Goal: Information Seeking & Learning: Find specific fact

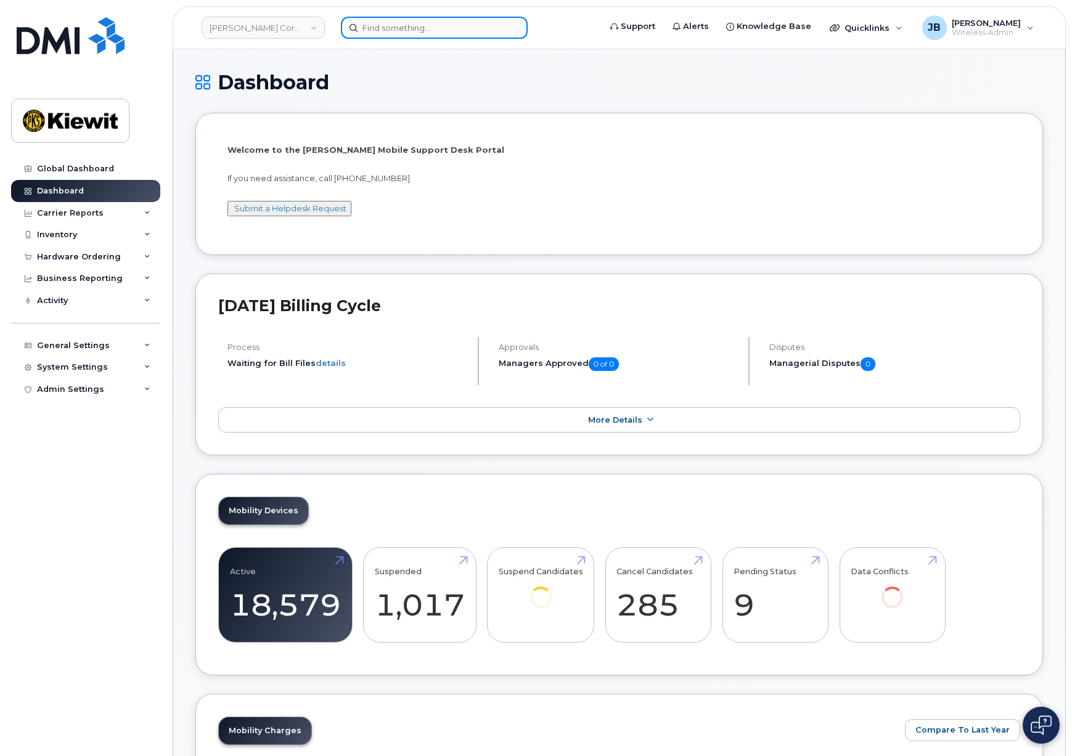
click at [380, 25] on input at bounding box center [434, 28] width 187 height 22
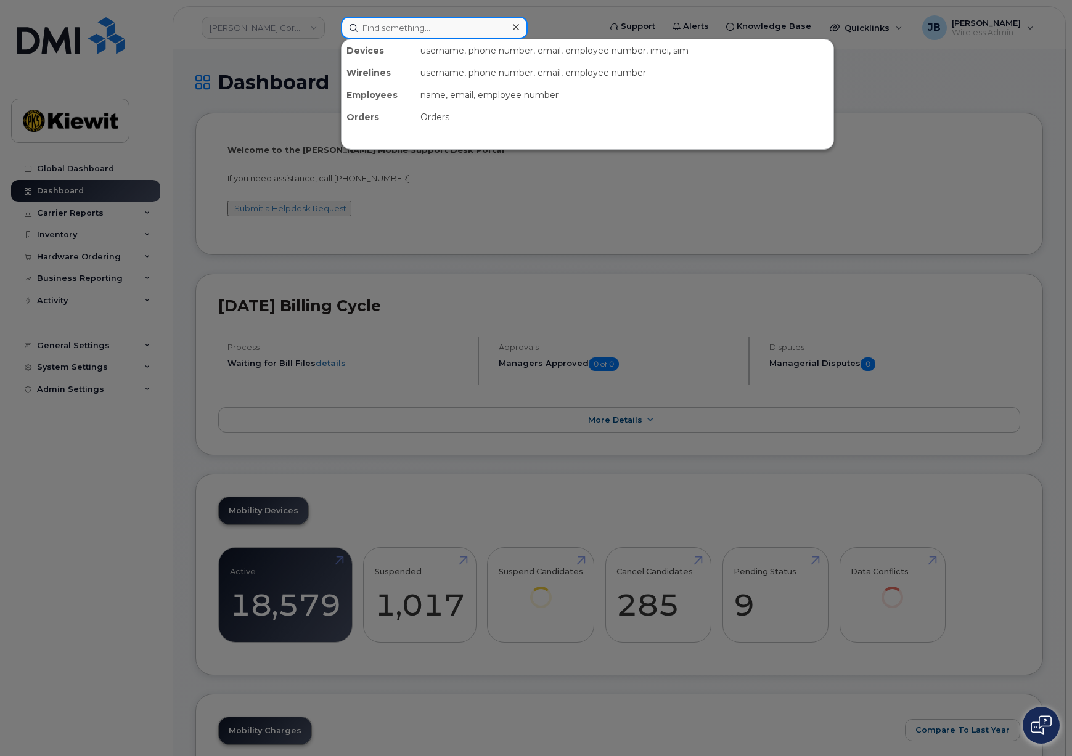
paste input "JK059TL6TK"
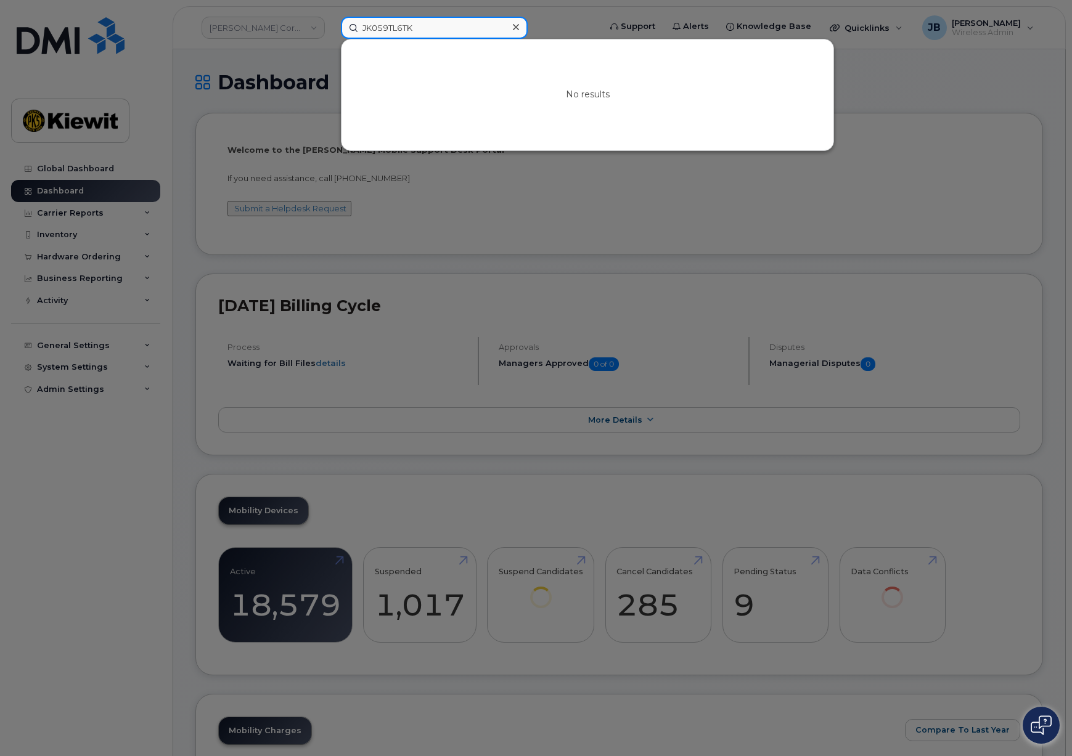
click at [399, 28] on input "JK059TL6TK" at bounding box center [434, 28] width 187 height 22
click at [295, 41] on div at bounding box center [536, 378] width 1072 height 756
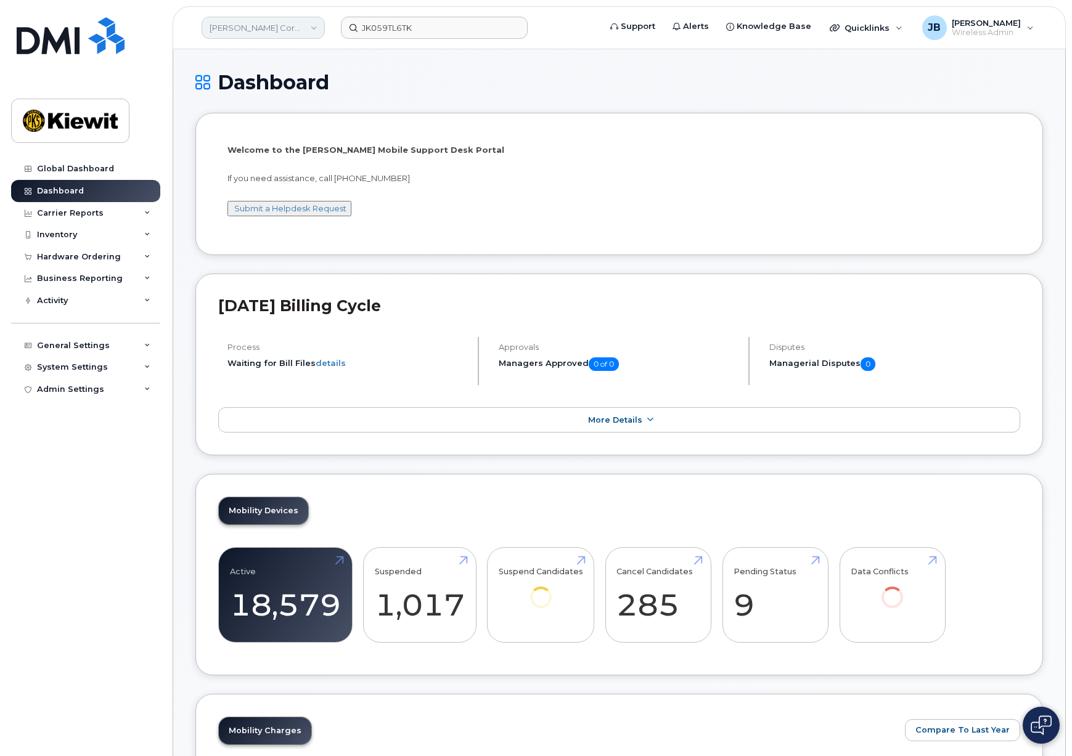
click at [298, 31] on link "[PERSON_NAME] Corporation" at bounding box center [262, 28] width 123 height 22
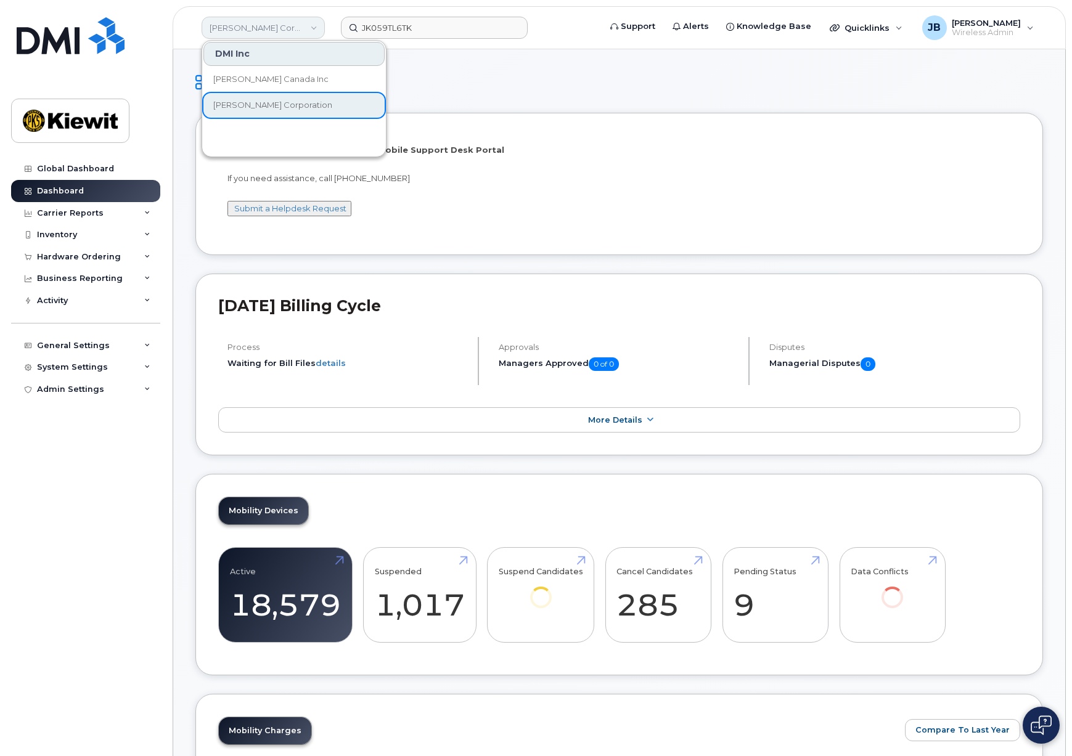
click at [298, 25] on link "[PERSON_NAME] Corporation" at bounding box center [262, 28] width 123 height 22
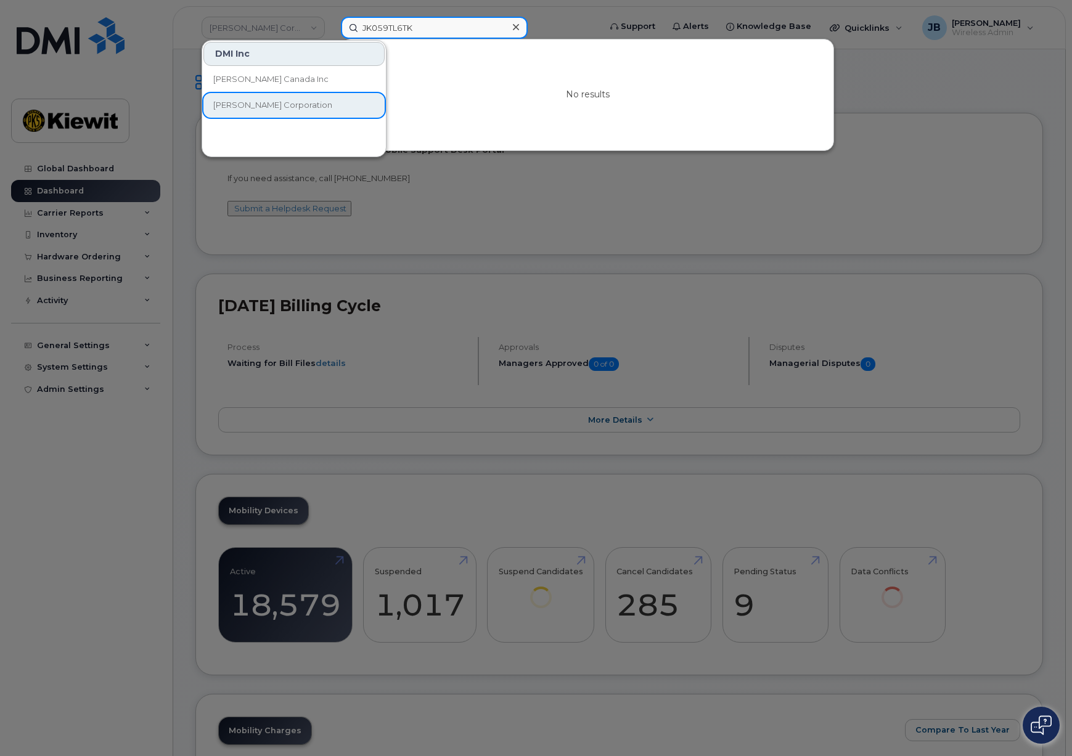
click at [380, 20] on input "JK059TL6TK" at bounding box center [434, 28] width 187 height 22
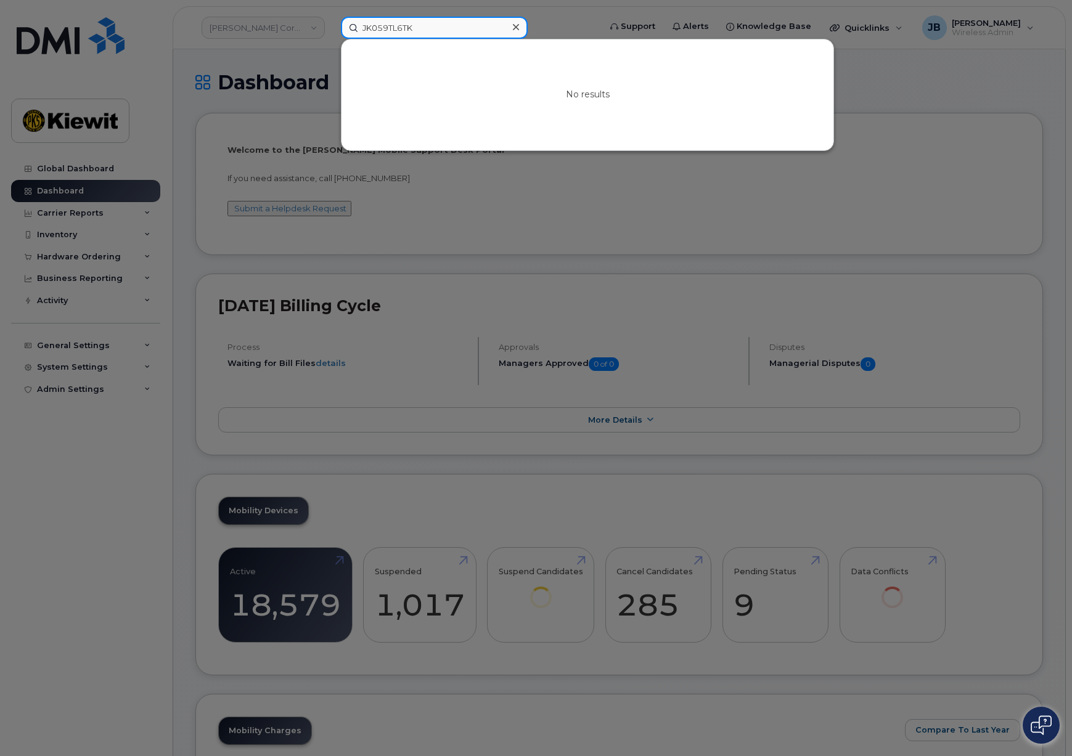
click at [386, 21] on input "JK059TL6TK" at bounding box center [434, 28] width 187 height 22
click at [386, 22] on input "JK059TL6TK" at bounding box center [434, 28] width 187 height 22
type input "k"
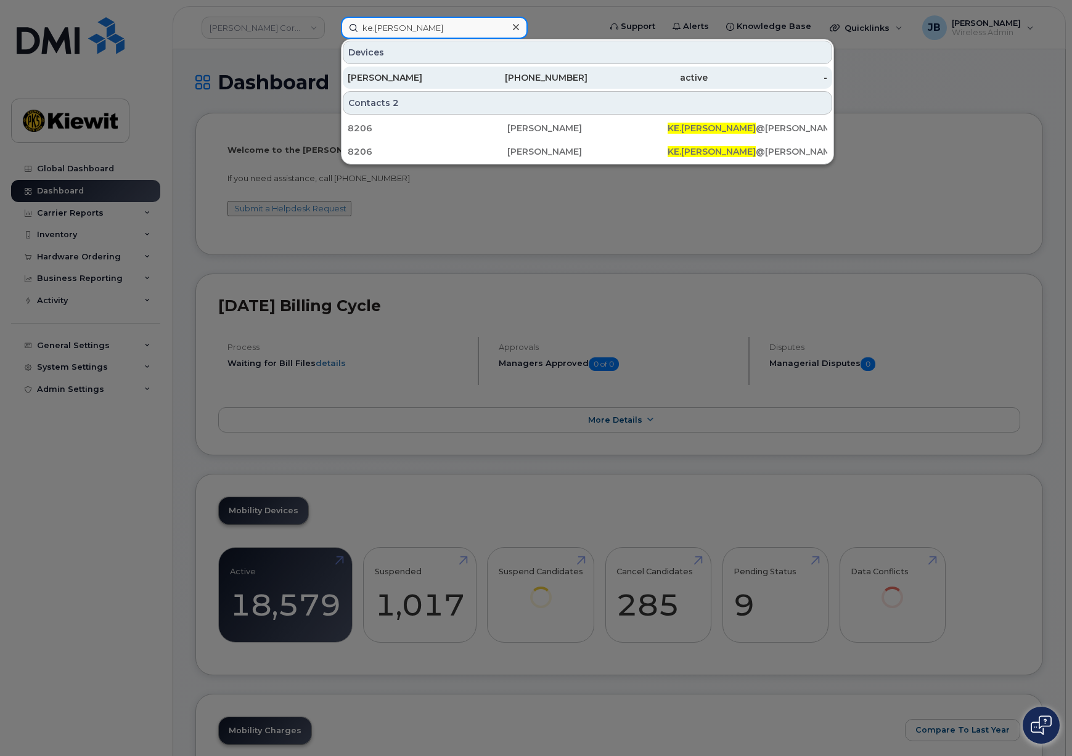
type input "ke.hemingway"
click at [380, 76] on div "[PERSON_NAME]" at bounding box center [408, 77] width 120 height 12
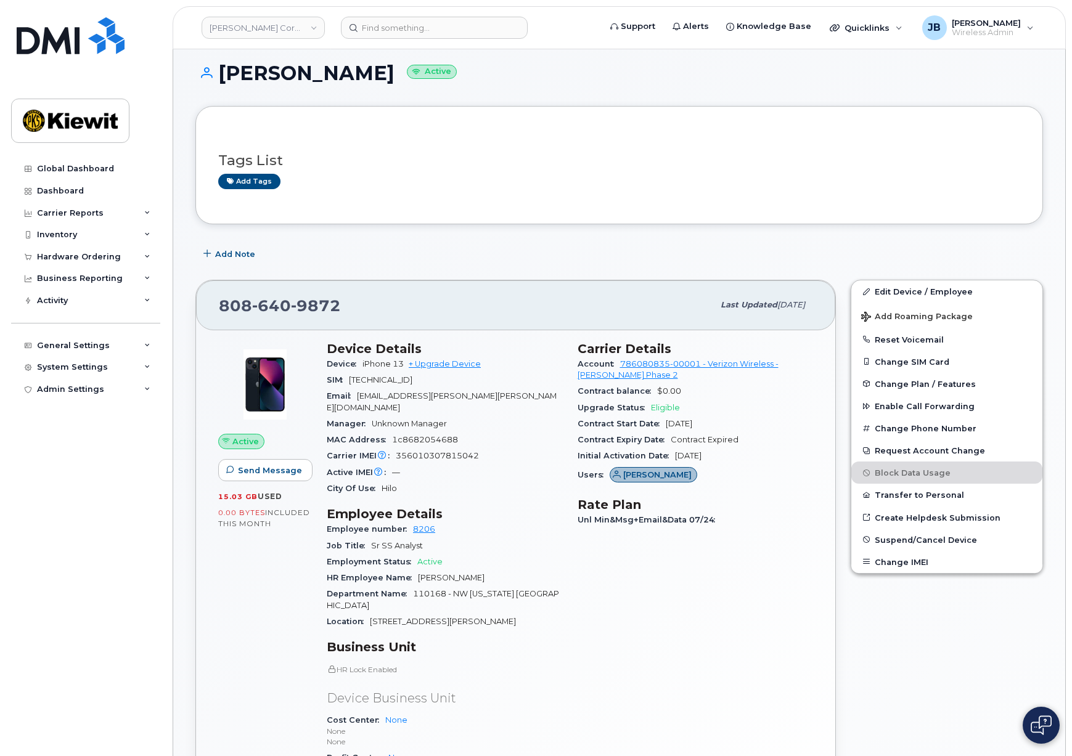
scroll to position [20, 0]
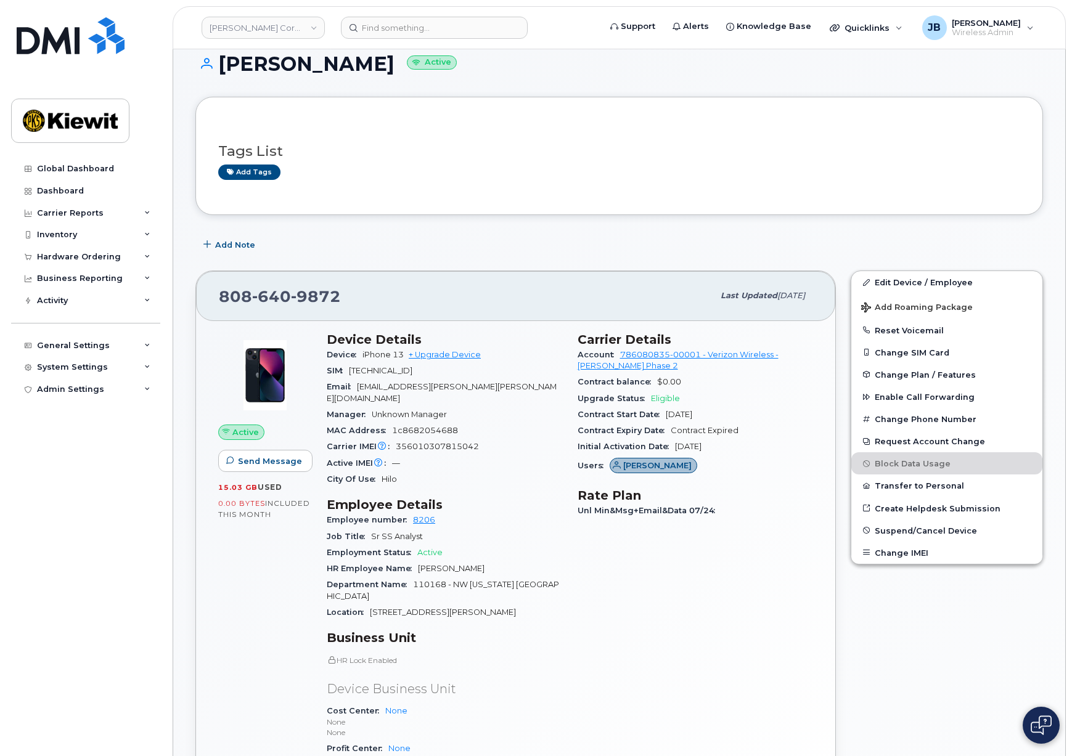
drag, startPoint x: 526, startPoint y: 411, endPoint x: 518, endPoint y: 436, distance: 26.3
drag, startPoint x: 492, startPoint y: 371, endPoint x: 489, endPoint y: 405, distance: 34.6
click at [489, 405] on section "Device Details Device iPhone 13 + Upgrade Device SIM [TECHNICAL_ID] Email [EMAI…" at bounding box center [445, 408] width 236 height 156
click at [489, 405] on div "Manager Unknown Manager" at bounding box center [445, 413] width 236 height 16
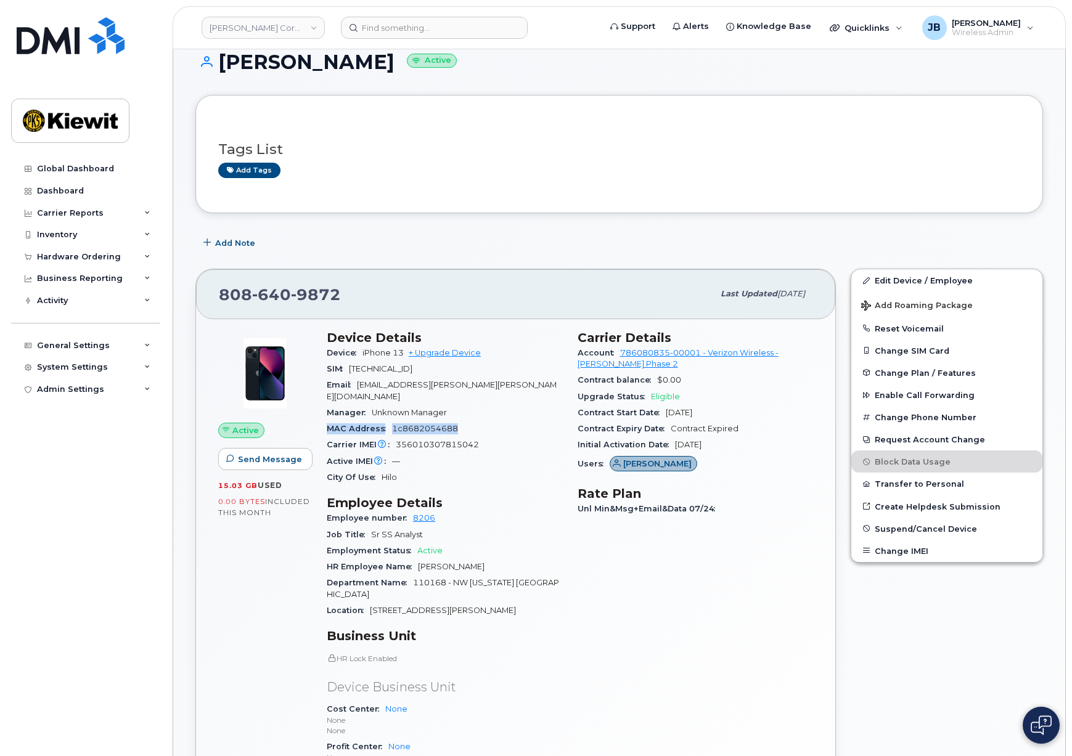
drag, startPoint x: 511, startPoint y: 420, endPoint x: 509, endPoint y: 407, distance: 13.1
click at [509, 407] on section "Device Details Device iPhone 13 + Upgrade Device SIM [TECHNICAL_ID] Email [EMAI…" at bounding box center [445, 408] width 236 height 156
click at [509, 407] on div "Manager Unknown Manager" at bounding box center [445, 413] width 236 height 16
click at [511, 405] on div "Manager Unknown Manager" at bounding box center [445, 413] width 236 height 16
click at [514, 405] on div "Manager Unknown Manager" at bounding box center [445, 413] width 236 height 16
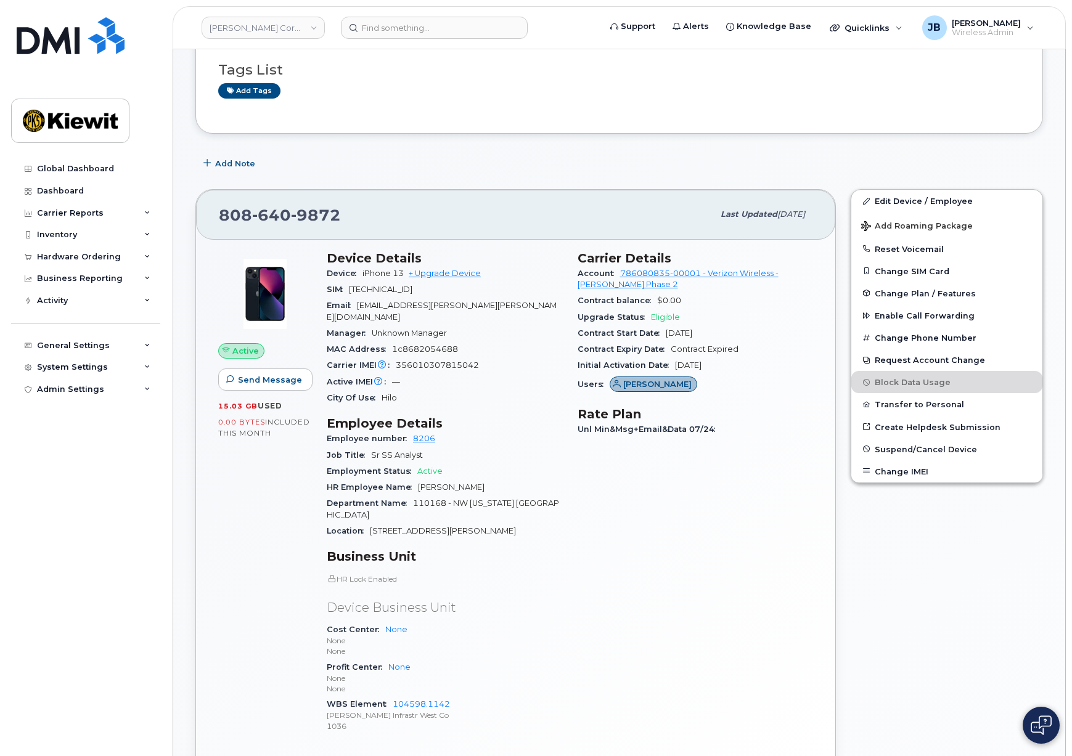
scroll to position [0, 0]
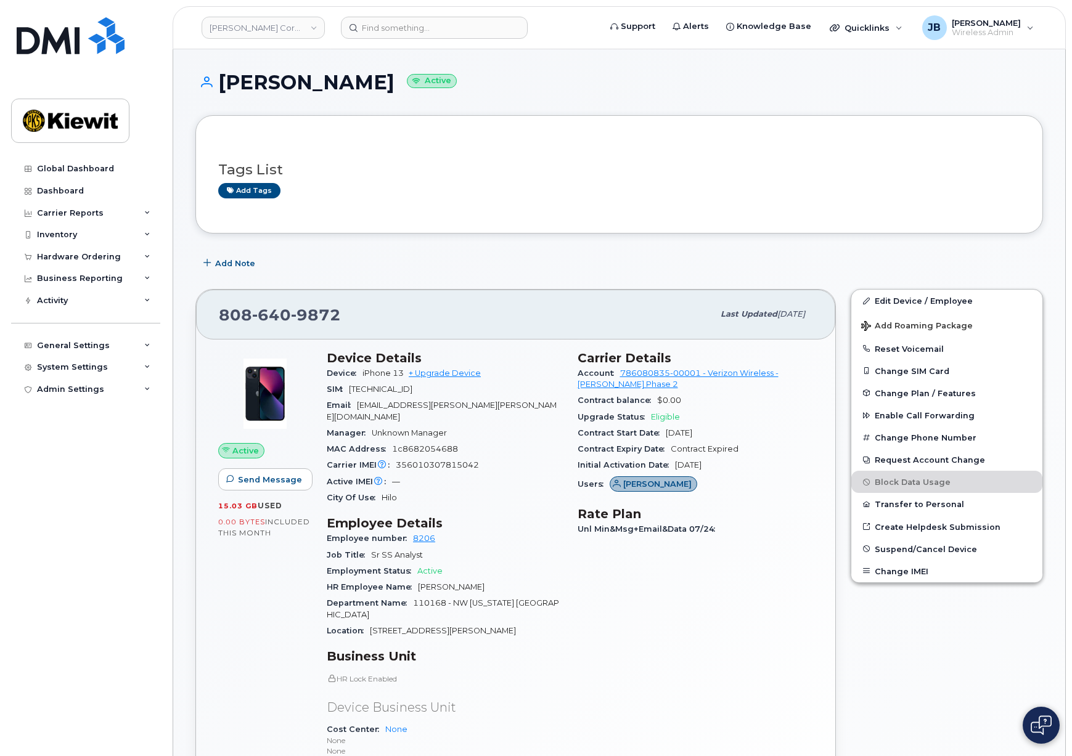
drag, startPoint x: 524, startPoint y: 452, endPoint x: 516, endPoint y: 449, distance: 8.8
click at [516, 457] on div "Carrier IMEI Carrier IMEI is reported during the last billing cycle or change o…" at bounding box center [445, 465] width 236 height 16
drag, startPoint x: 515, startPoint y: 435, endPoint x: 520, endPoint y: 439, distance: 6.6
click at [520, 441] on div "MAC Address 1c8682054688" at bounding box center [445, 449] width 236 height 16
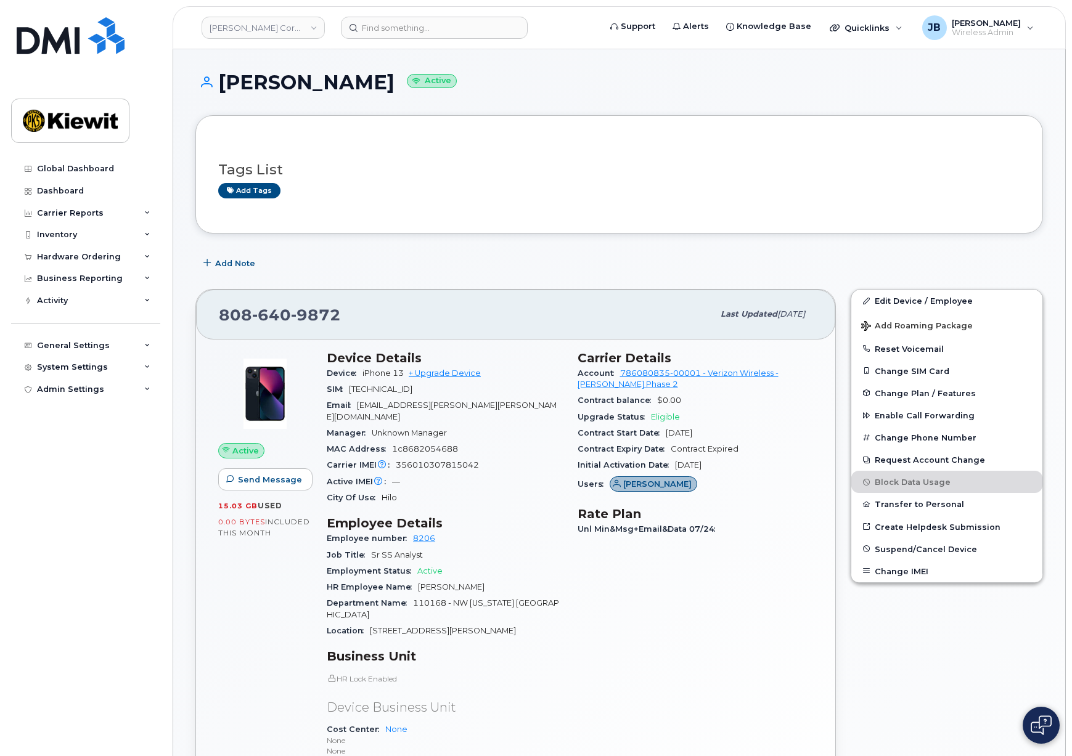
click at [528, 176] on h3 "Tags List" at bounding box center [619, 169] width 802 height 15
